Goal: Use online tool/utility: Use online tool/utility

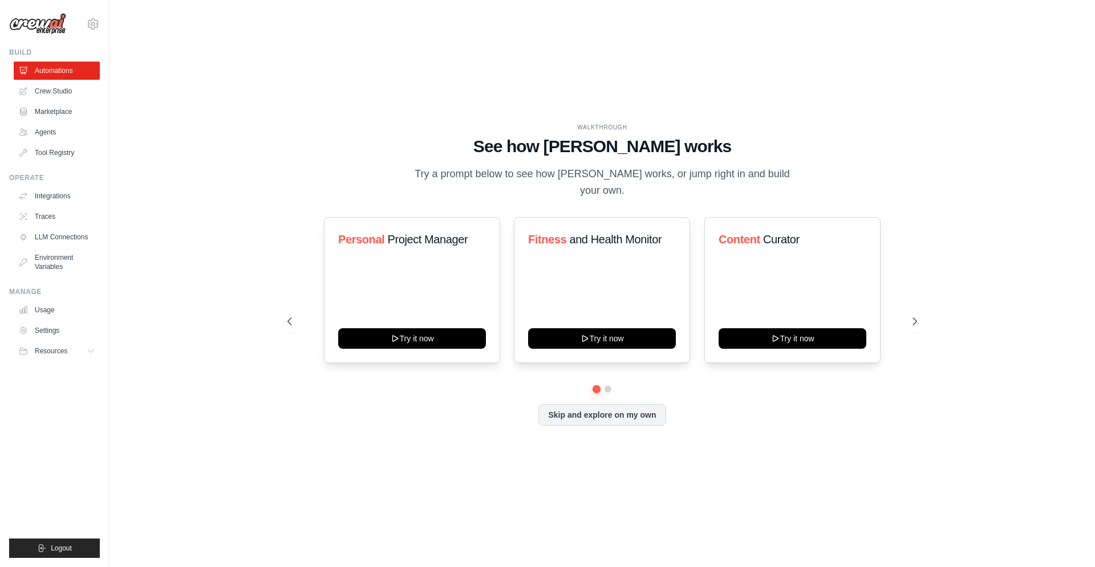
click at [519, 120] on div "WALKTHROUGH See how CrewAI works Try a prompt below to see how CrewAI works, or…" at bounding box center [602, 283] width 949 height 544
click at [62, 97] on link "Crew Studio" at bounding box center [58, 91] width 86 height 18
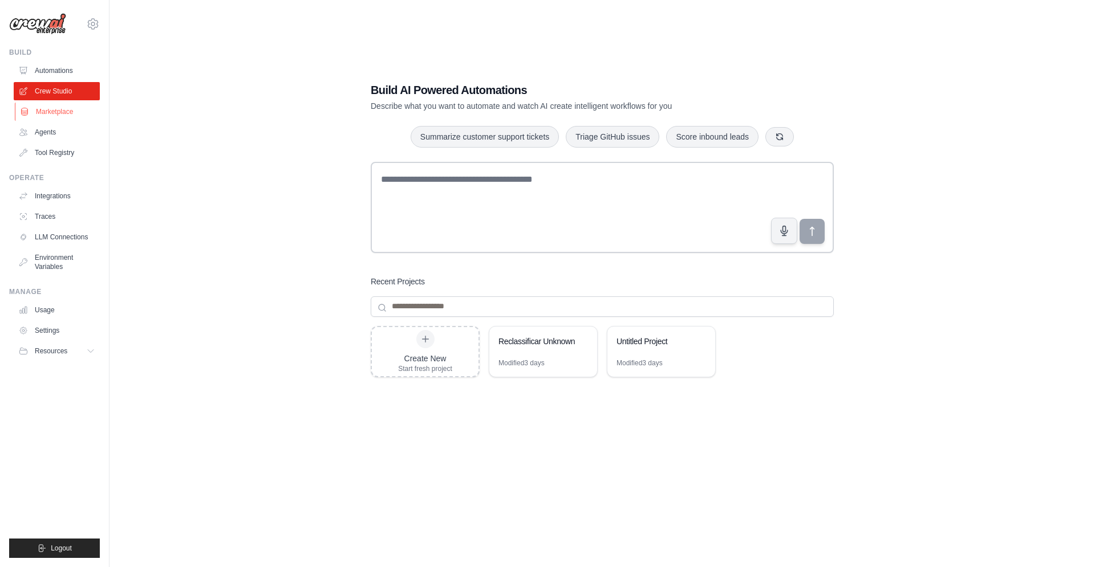
click at [76, 106] on link "Marketplace" at bounding box center [58, 112] width 86 height 18
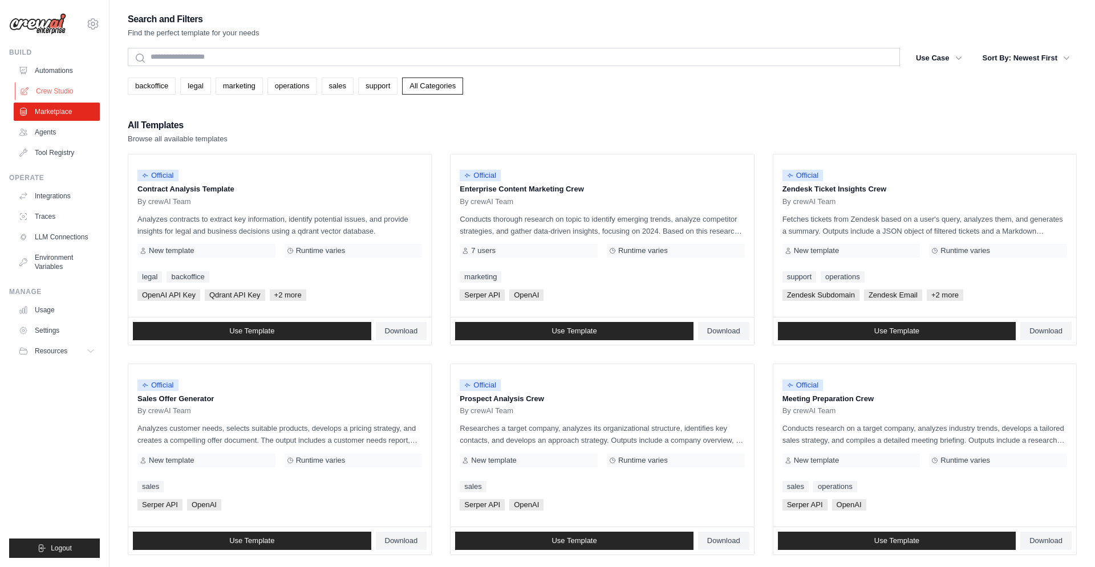
click at [67, 93] on link "Crew Studio" at bounding box center [58, 91] width 86 height 18
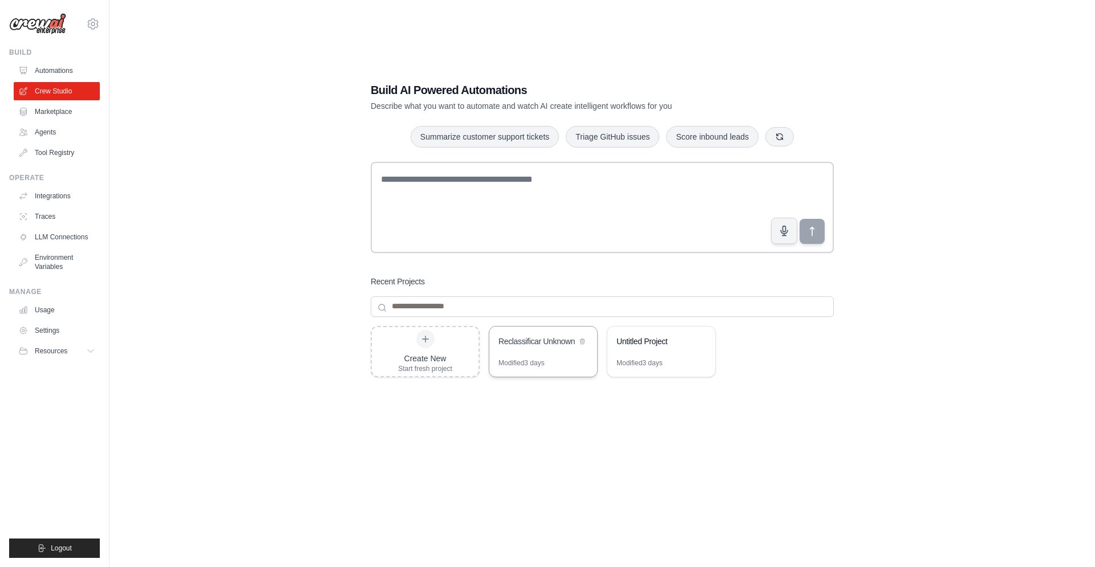
click at [558, 369] on div "Modified 3 days" at bounding box center [543, 368] width 108 height 18
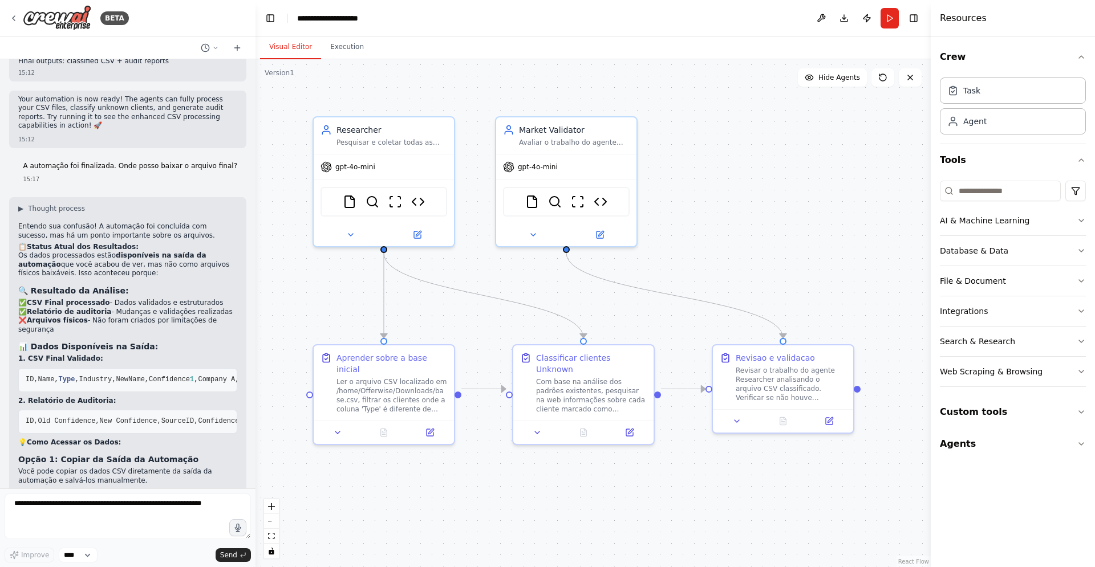
scroll to position [3661, 0]
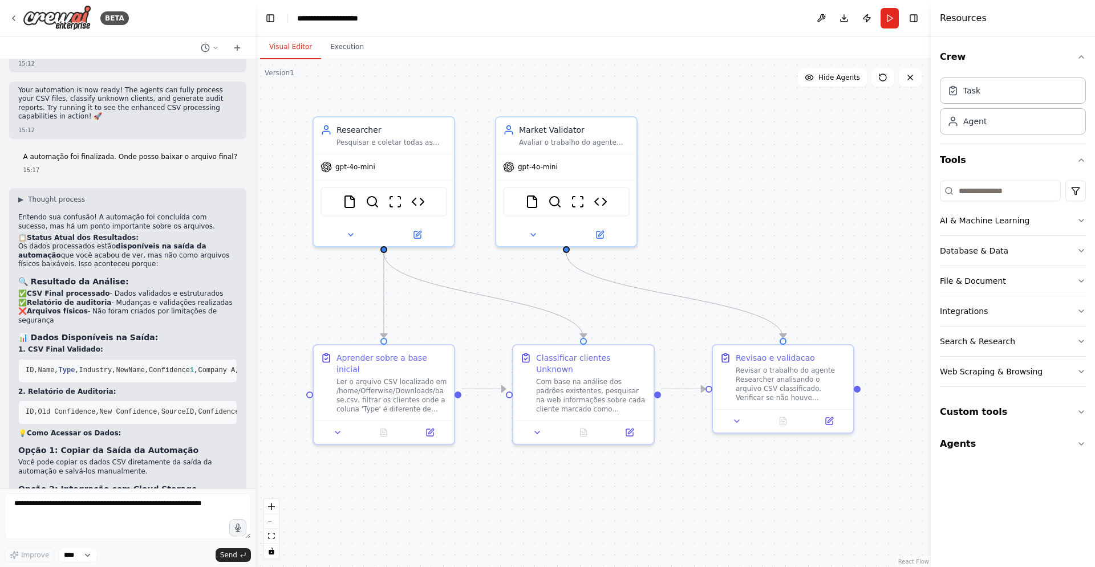
click at [152, 429] on h2 "💡 Como Acessar os Dados:" at bounding box center [127, 433] width 219 height 9
click at [146, 401] on pre "ID,Old Confidence,New Confidence,Source ID,Confidence,No Change,N/A" at bounding box center [127, 413] width 219 height 24
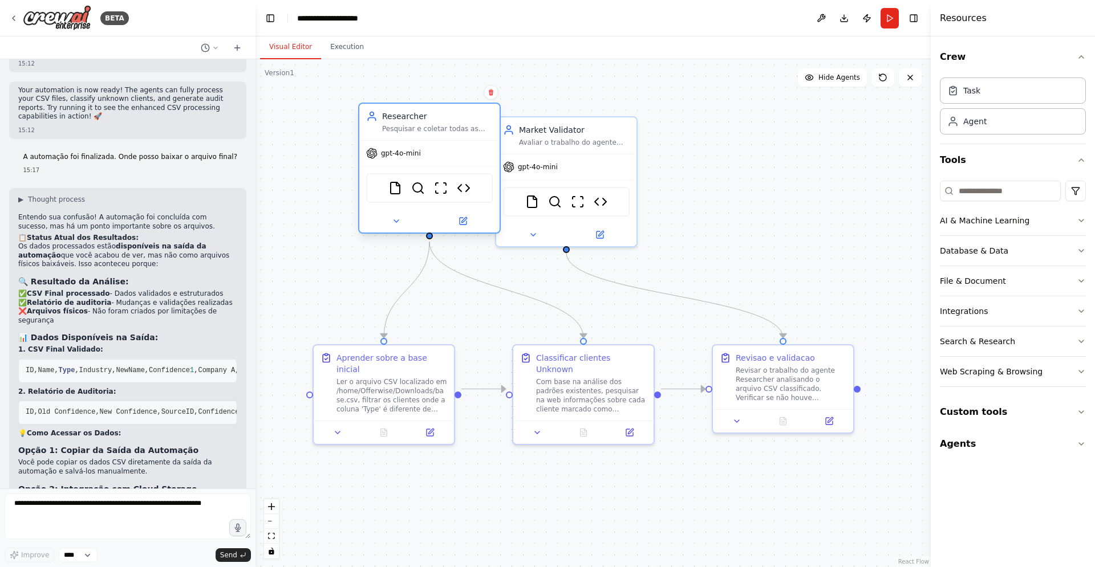
drag, startPoint x: 375, startPoint y: 141, endPoint x: 409, endPoint y: 137, distance: 34.4
click at [409, 137] on div "Researcher Pesquisar e coletar todas as informações confiáveis sobre empresas d…" at bounding box center [429, 122] width 140 height 36
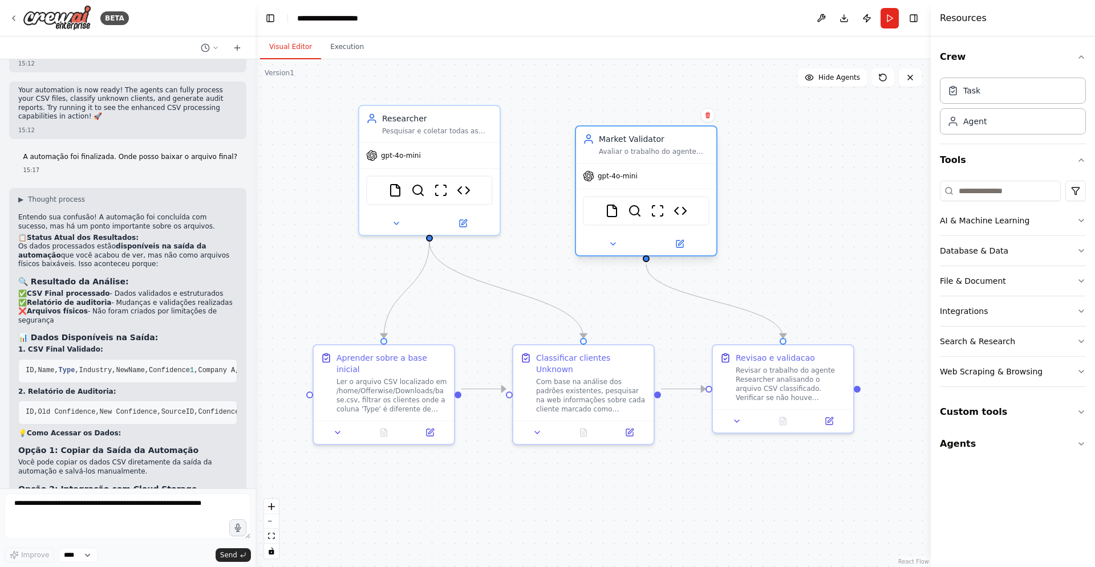
drag, startPoint x: 570, startPoint y: 145, endPoint x: 676, endPoint y: 148, distance: 106.1
click at [676, 148] on div "Market Validator Avaliar o trabalho do agente Researcher, verificando se a empr…" at bounding box center [646, 145] width 140 height 36
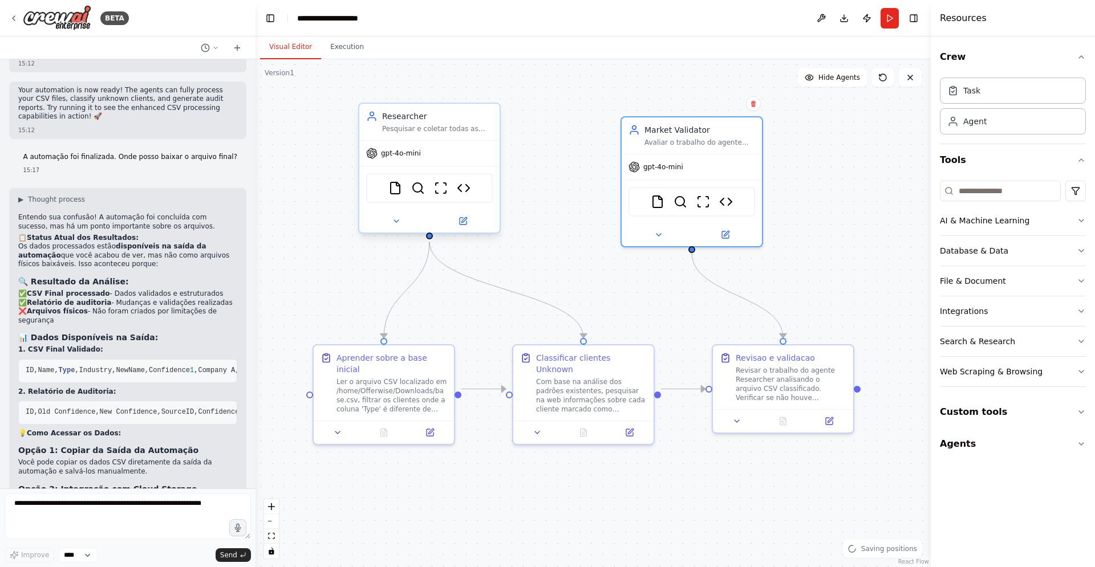
drag, startPoint x: 454, startPoint y: 169, endPoint x: 490, endPoint y: 178, distance: 37.2
click at [490, 178] on div "FileReadTool SerperDevTool ScrapeWebsiteTool CSV Data Processor" at bounding box center [429, 188] width 140 height 44
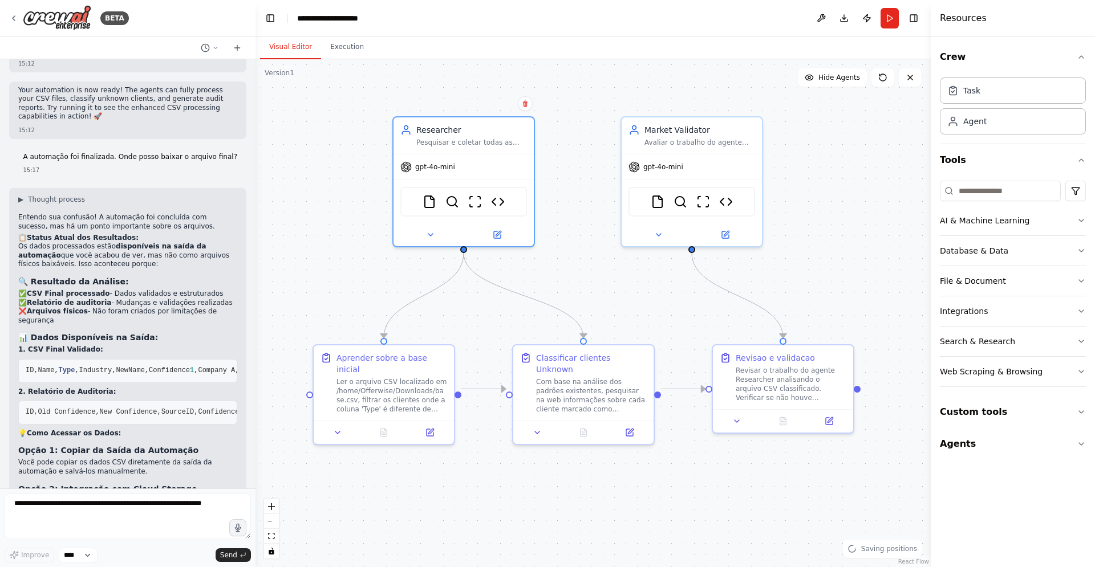
click at [376, 278] on div ".deletable-edge-delete-btn { width: 20px; height: 20px; border: 0px solid #ffff…" at bounding box center [592, 313] width 675 height 508
click at [372, 395] on div "Ler o arquivo CSV localizado em /home/Offerwise/Downloads/base.csv, filtrar os …" at bounding box center [391, 393] width 111 height 36
click at [424, 424] on button at bounding box center [429, 431] width 39 height 14
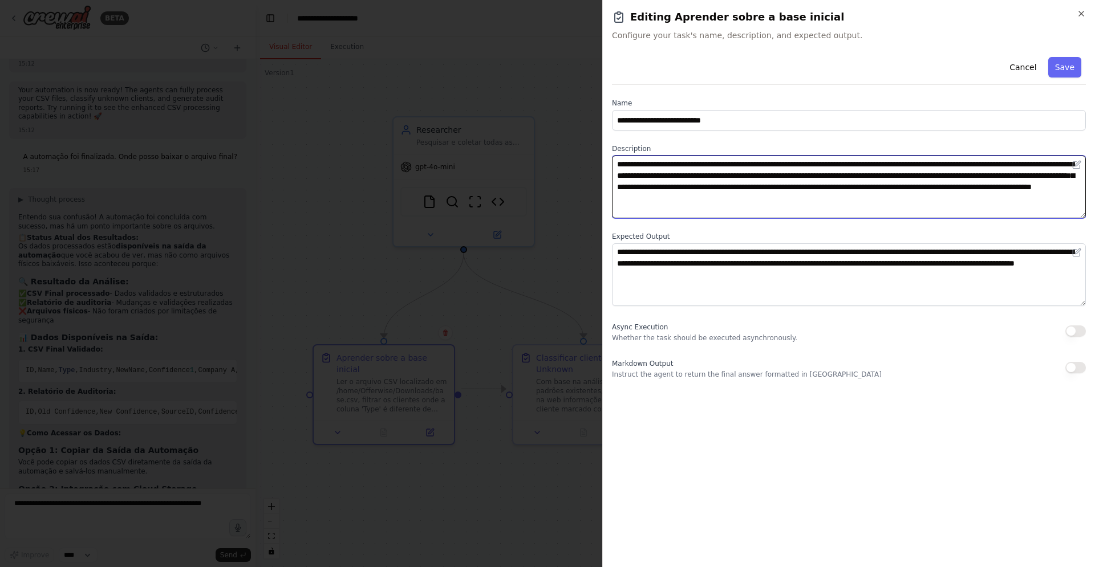
drag, startPoint x: 648, startPoint y: 168, endPoint x: 662, endPoint y: 170, distance: 13.8
click at [658, 168] on textarea "**********" at bounding box center [849, 187] width 474 height 63
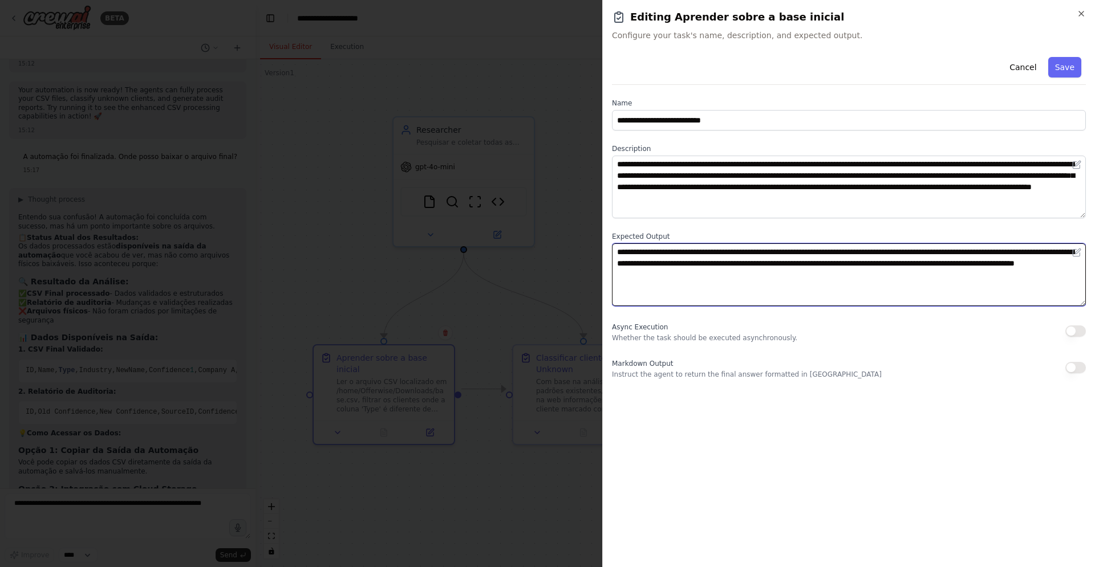
drag, startPoint x: 636, startPoint y: 257, endPoint x: 660, endPoint y: 262, distance: 25.2
click at [660, 262] on textarea "**********" at bounding box center [849, 274] width 474 height 63
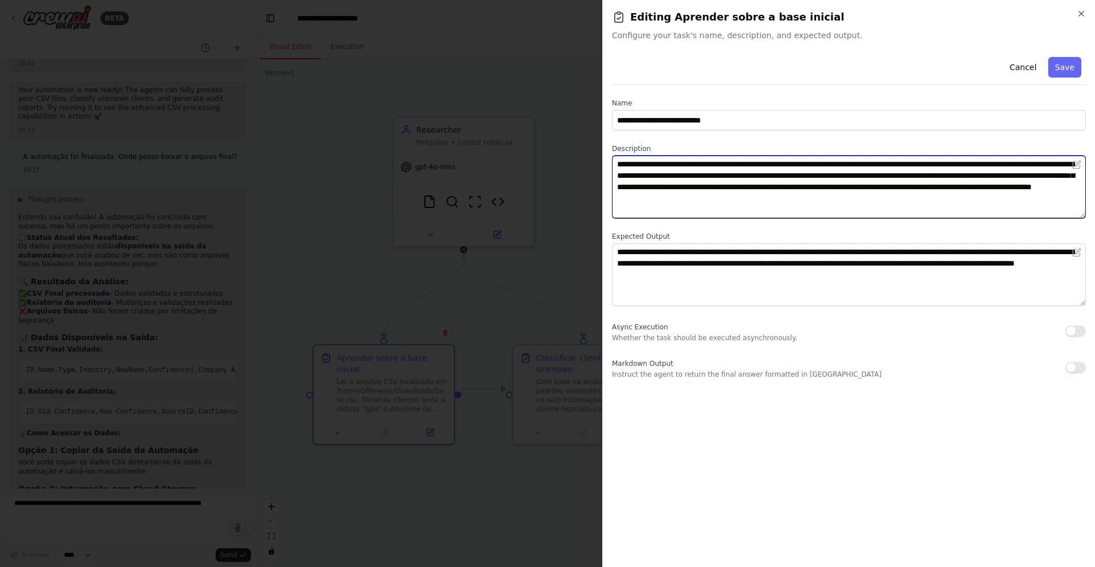
drag, startPoint x: 652, startPoint y: 183, endPoint x: 677, endPoint y: 190, distance: 26.2
click at [677, 190] on textarea "**********" at bounding box center [849, 187] width 474 height 63
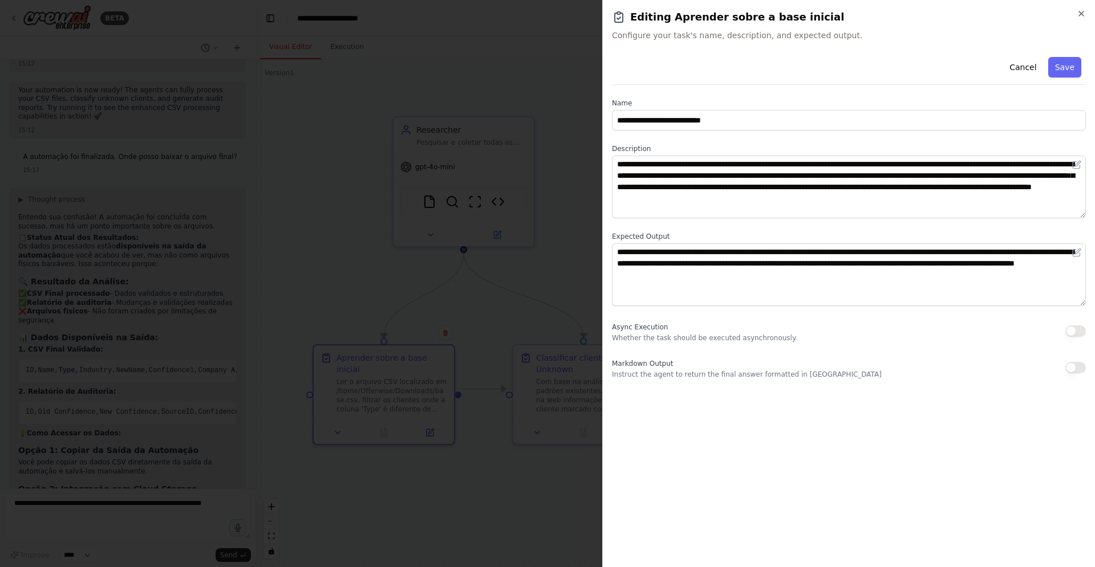
drag, startPoint x: 662, startPoint y: 135, endPoint x: 699, endPoint y: 133, distance: 36.5
click at [696, 132] on div "**********" at bounding box center [849, 215] width 474 height 327
click at [564, 204] on div at bounding box center [547, 283] width 1095 height 567
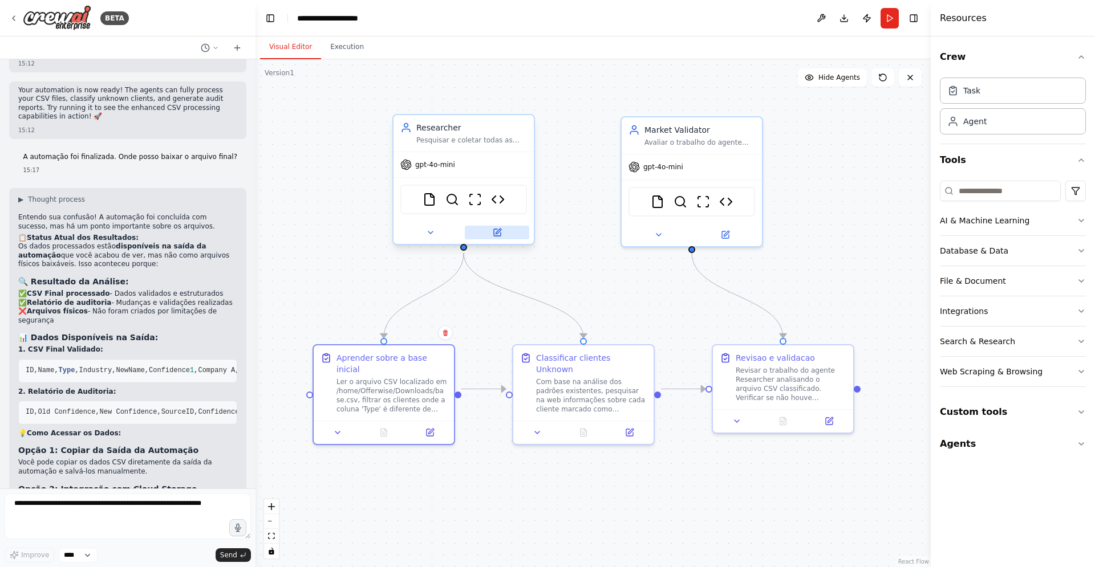
click at [503, 234] on button at bounding box center [497, 233] width 64 height 14
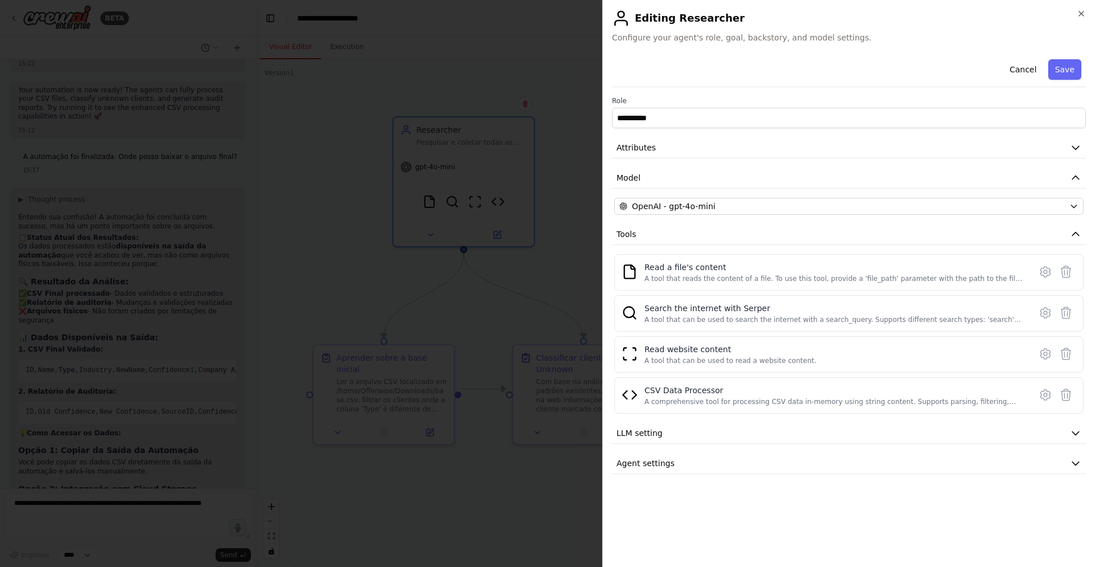
click at [587, 302] on div at bounding box center [547, 283] width 1095 height 567
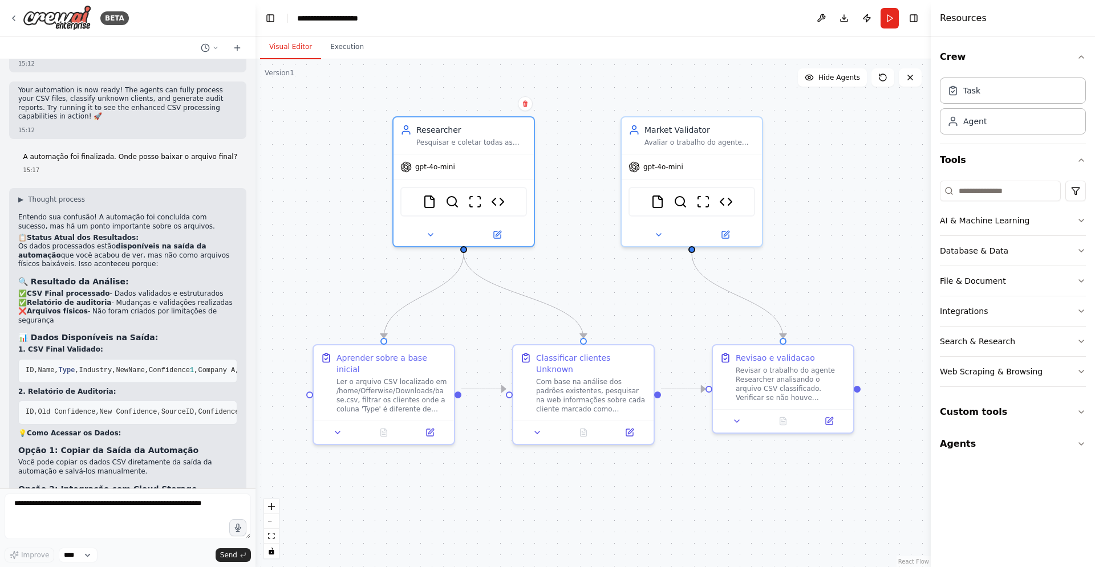
click at [600, 273] on div ".deletable-edge-delete-btn { width: 20px; height: 20px; border: 0px solid #ffff…" at bounding box center [592, 313] width 675 height 508
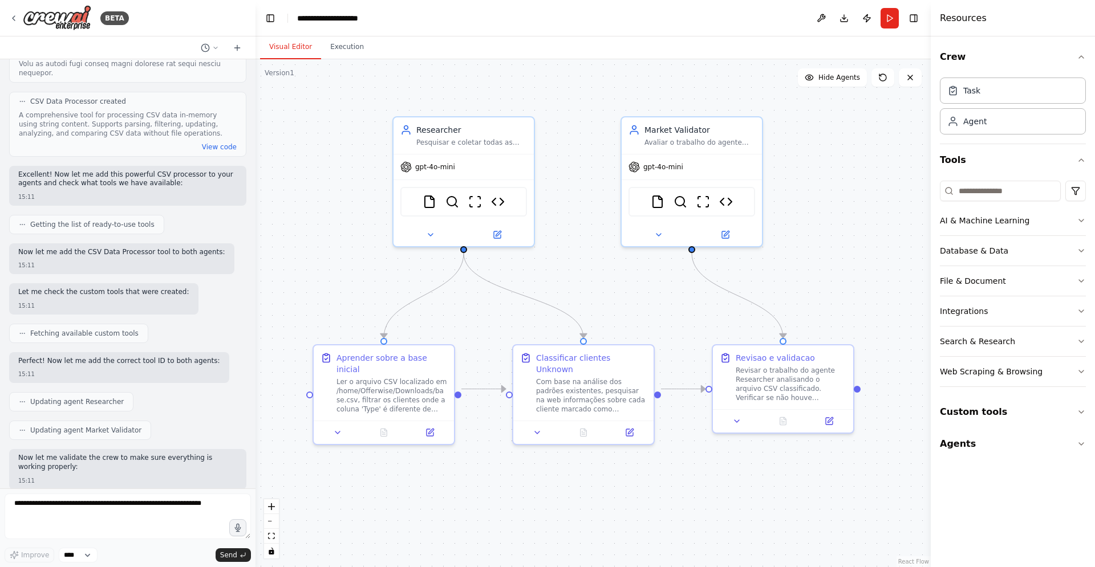
scroll to position [2686, 0]
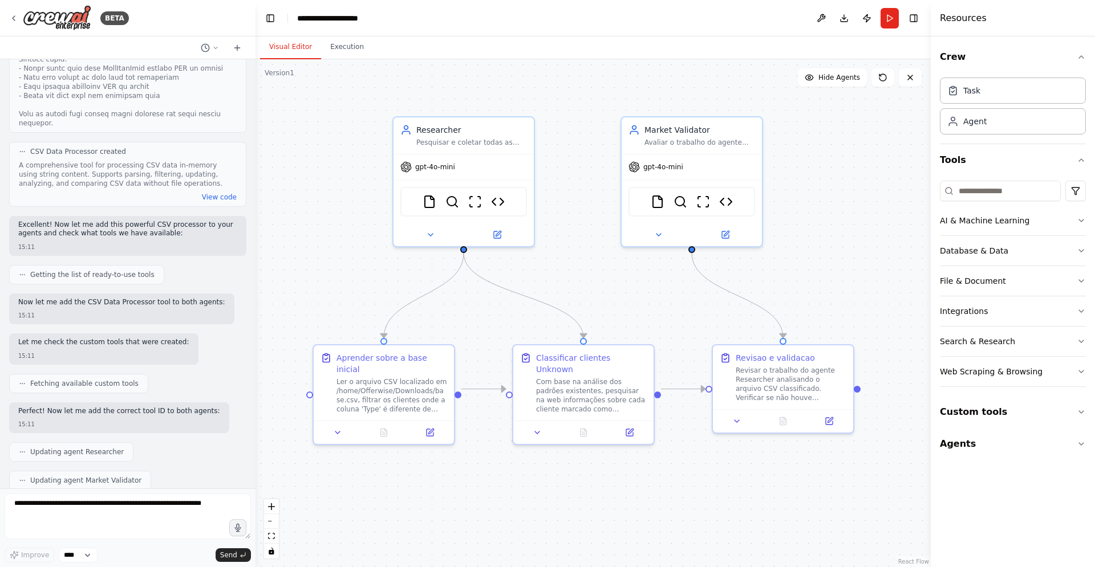
click at [253, 363] on div at bounding box center [253, 283] width 5 height 567
click at [891, 16] on button "Run" at bounding box center [889, 18] width 18 height 21
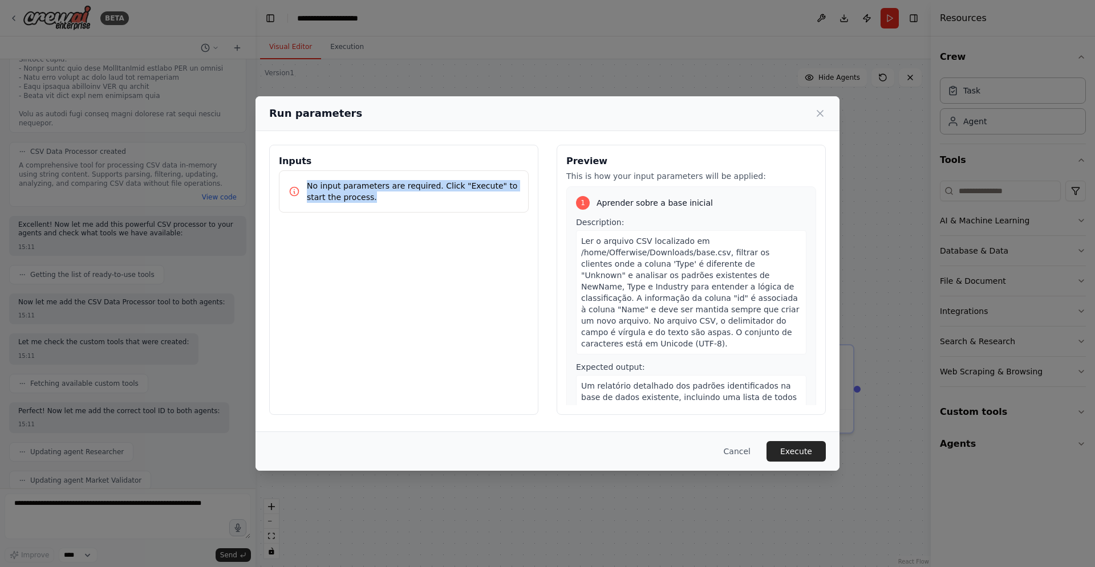
drag, startPoint x: 318, startPoint y: 181, endPoint x: 399, endPoint y: 263, distance: 114.9
click at [399, 263] on div "Inputs No input parameters are required. Click "Execute" to start the process." at bounding box center [403, 280] width 269 height 270
drag, startPoint x: 399, startPoint y: 263, endPoint x: 405, endPoint y: 269, distance: 8.9
click at [399, 265] on div "Inputs No input parameters are required. Click "Execute" to start the process." at bounding box center [403, 280] width 269 height 270
click at [331, 194] on p "No input parameters are required. Click "Execute" to start the process." at bounding box center [413, 191] width 212 height 23
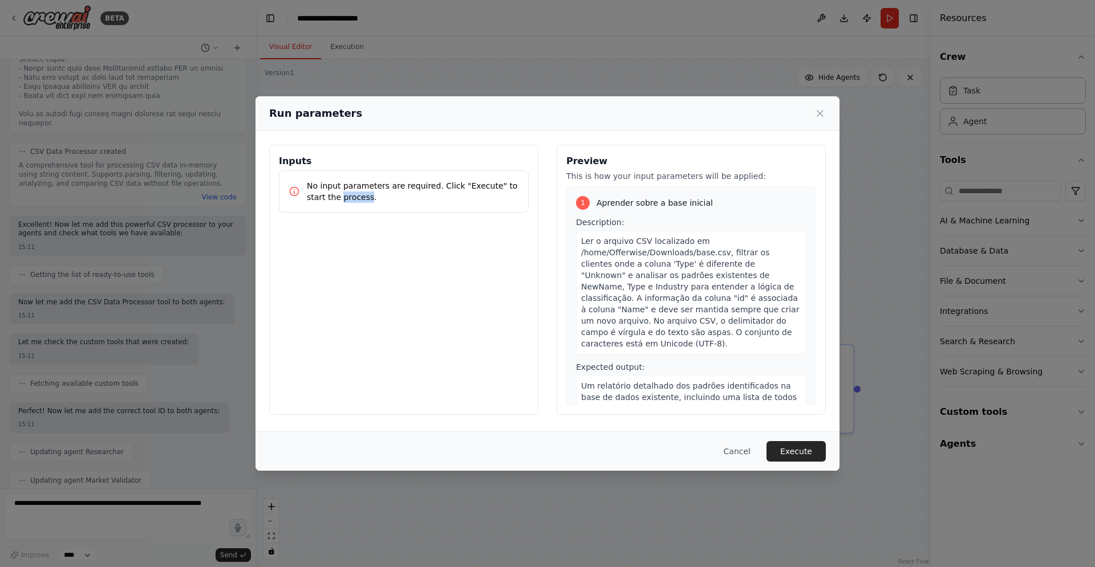
click at [331, 194] on p "No input parameters are required. Click "Execute" to start the process." at bounding box center [413, 191] width 212 height 23
click at [331, 193] on p "No input parameters are required. Click "Execute" to start the process." at bounding box center [413, 191] width 212 height 23
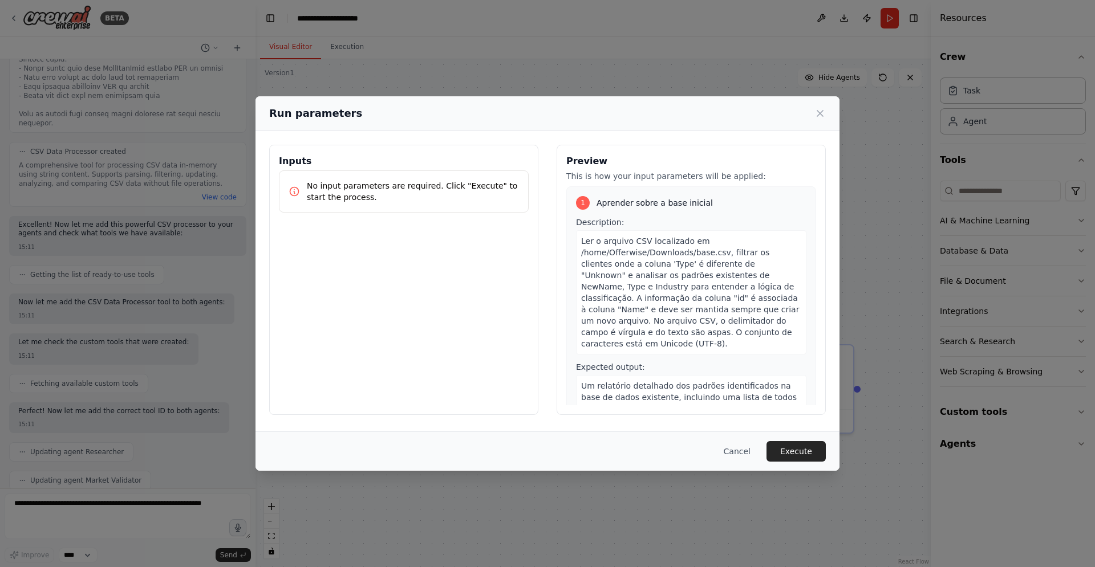
click at [331, 193] on p "No input parameters are required. Click "Execute" to start the process." at bounding box center [413, 191] width 212 height 23
drag, startPoint x: 654, startPoint y: 255, endPoint x: 698, endPoint y: 240, distance: 46.0
click at [698, 240] on span "Ler o arquivo CSV localizado em /home/Offerwise/Downloads/base.csv, filtrar os …" at bounding box center [690, 293] width 218 height 112
click at [734, 461] on button "Cancel" at bounding box center [736, 451] width 45 height 21
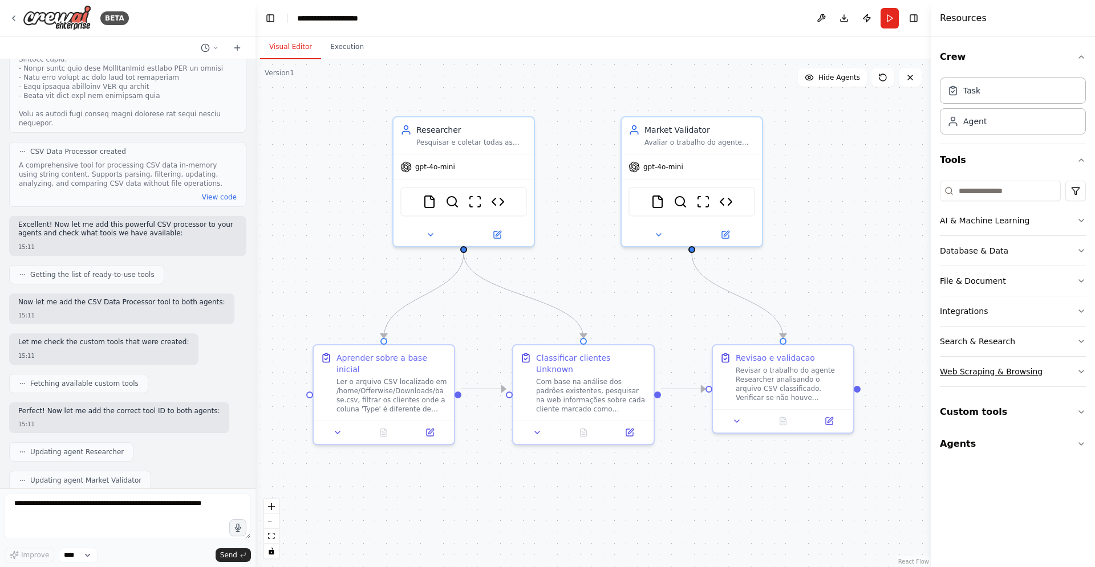
click at [1010, 372] on div "Web Scraping & Browsing" at bounding box center [991, 371] width 103 height 11
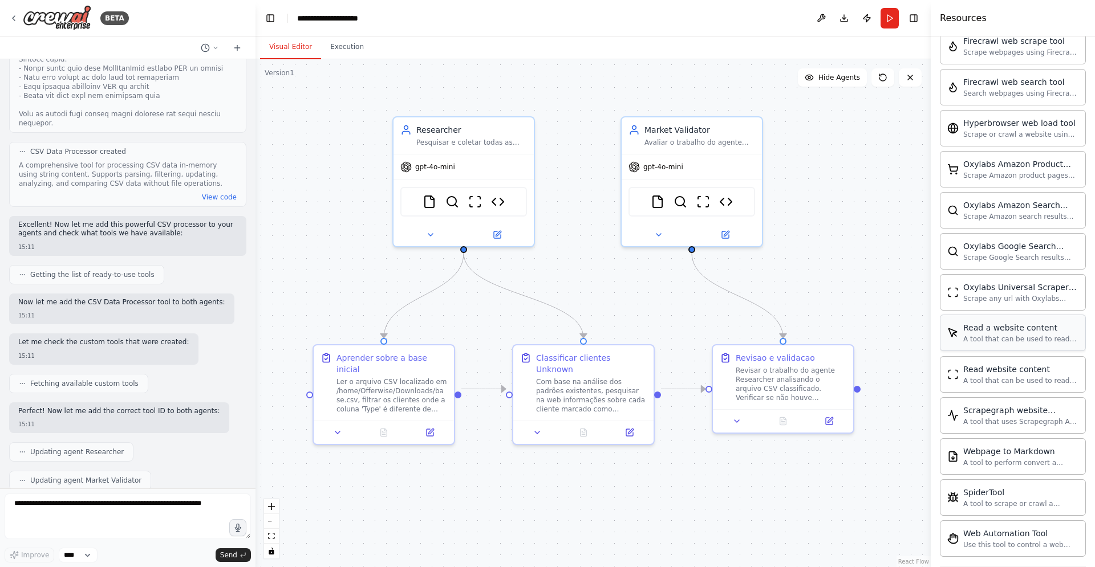
scroll to position [455, 0]
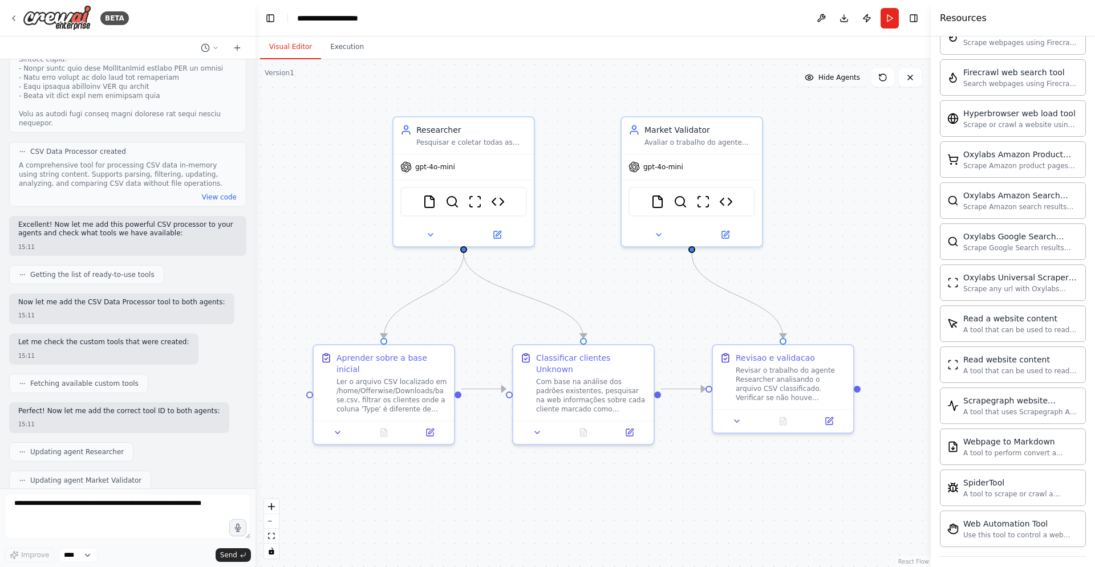
click at [826, 76] on span "Hide Agents" at bounding box center [839, 77] width 42 height 9
click at [826, 78] on span "Show Agents" at bounding box center [837, 77] width 44 height 9
